Goal: Task Accomplishment & Management: Use online tool/utility

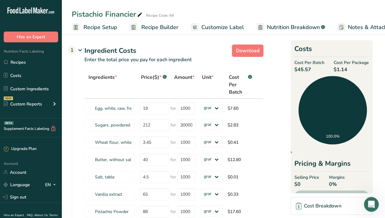
scroll to position [0, 91]
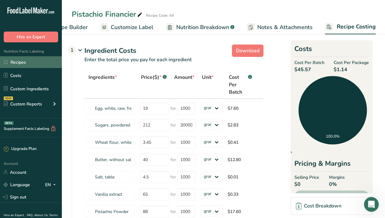
click at [36, 60] on link "Recipes" at bounding box center [31, 62] width 62 height 12
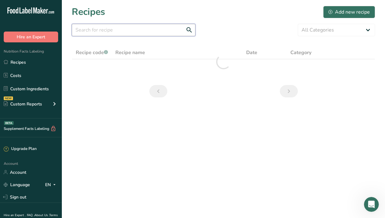
click at [112, 31] on input "text" at bounding box center [134, 30] width 124 height 12
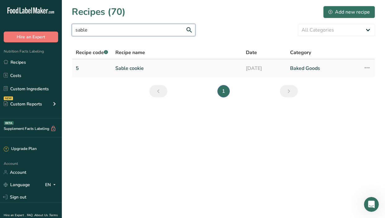
type input "sable"
click at [132, 68] on link "Sable cookie" at bounding box center [176, 68] width 123 height 13
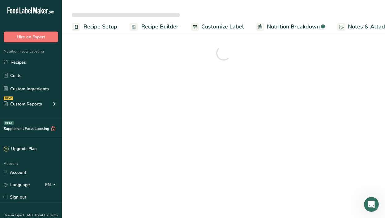
click at [157, 29] on span "Recipe Builder" at bounding box center [159, 27] width 37 height 8
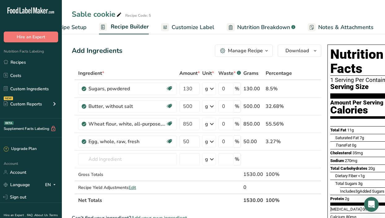
scroll to position [0, 60]
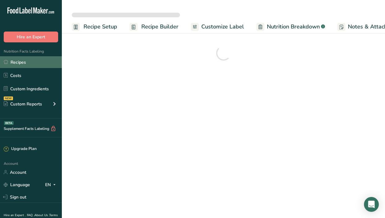
click at [32, 59] on link "Recipes" at bounding box center [31, 62] width 62 height 12
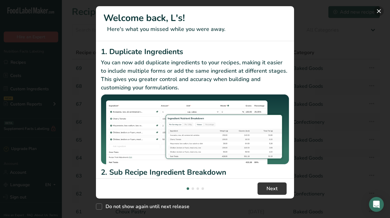
click at [378, 12] on button "New Features" at bounding box center [379, 11] width 10 height 10
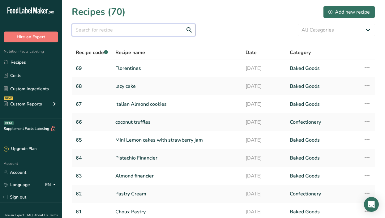
click at [107, 28] on input "text" at bounding box center [134, 30] width 124 height 12
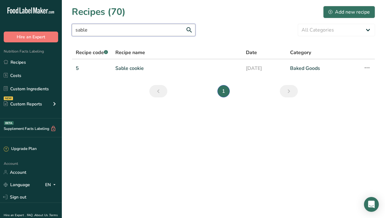
type input "sable"
click at [126, 67] on link "Sable cookie" at bounding box center [176, 68] width 123 height 13
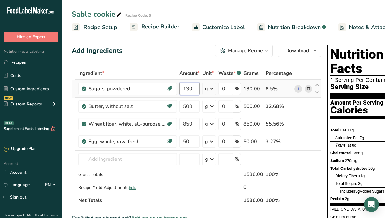
click at [189, 87] on input "130" at bounding box center [189, 89] width 20 height 12
type input "160"
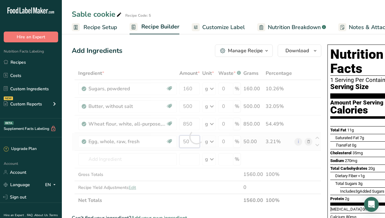
click at [192, 142] on div "Ingredient * Amount * Unit * Waste * .a-a{fill:#347362;}.b-a{fill:#fff;} Grams …" at bounding box center [197, 137] width 250 height 140
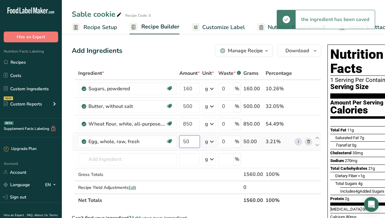
type input "5"
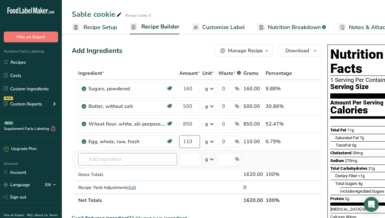
type input "110"
click at [108, 158] on div "Ingredient * Amount * Unit * Waste * .a-a{fill:#347362;}.b-a{fill:#fff;} Grams …" at bounding box center [197, 137] width 250 height 140
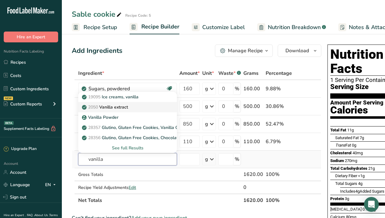
type input "vanilla"
click at [112, 106] on p "2050 Vanilla extract" at bounding box center [105, 107] width 45 height 6
type input "Vanilla extract"
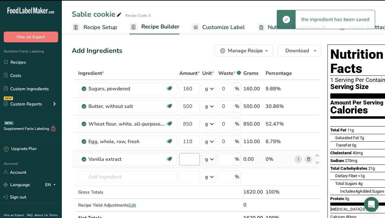
type input "0"
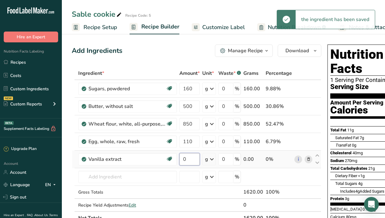
click at [191, 160] on input "0" at bounding box center [189, 159] width 20 height 12
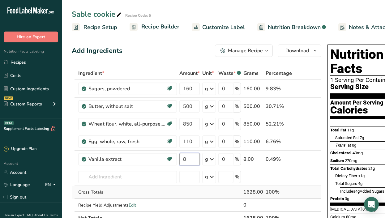
type input "8"
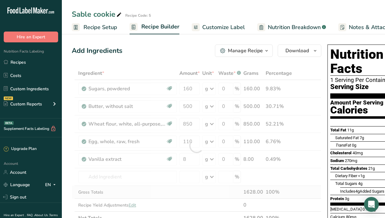
click at [204, 190] on div "Ingredient * Amount * Unit * Waste * .a-a{fill:#347362;}.b-a{fill:#fff;} Grams …" at bounding box center [197, 146] width 250 height 158
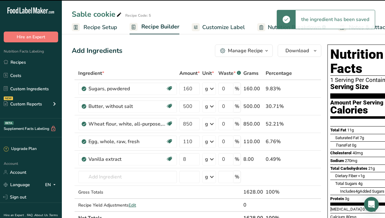
scroll to position [0, 91]
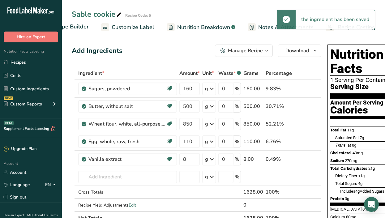
click at [344, 28] on div "the ingredient has been saved" at bounding box center [335, 19] width 79 height 19
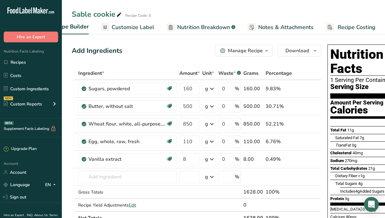
scroll to position [0, 0]
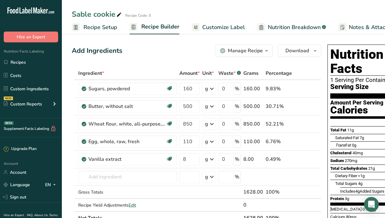
click at [99, 28] on span "Recipe Setup" at bounding box center [101, 27] width 34 height 8
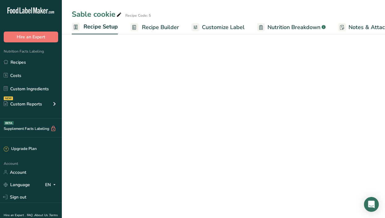
scroll to position [0, 2]
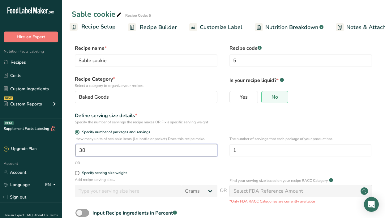
click at [94, 148] on input "38" at bounding box center [147, 150] width 142 height 12
type input "1"
type input "75"
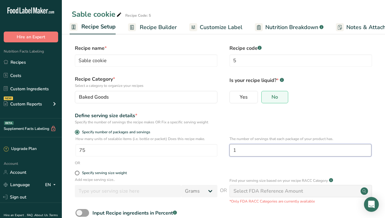
click at [246, 151] on input "1" at bounding box center [301, 150] width 142 height 12
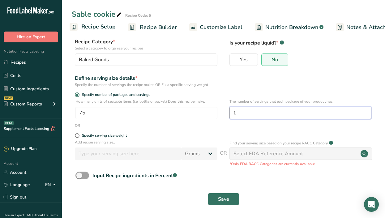
scroll to position [38, 0]
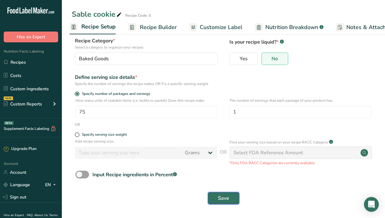
click at [224, 204] on button "Save" at bounding box center [224, 198] width 32 height 12
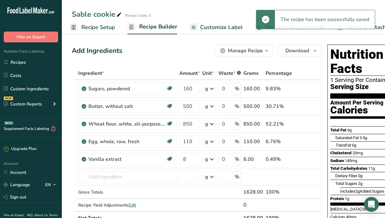
scroll to position [0, 91]
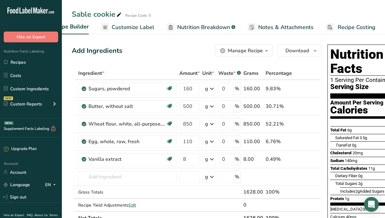
click at [365, 29] on span "Recipe Costing" at bounding box center [357, 27] width 38 height 8
